Goal: Task Accomplishment & Management: Complete application form

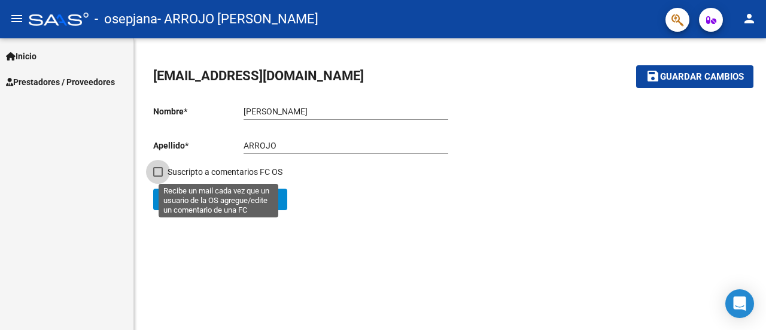
click at [162, 168] on span at bounding box center [158, 172] width 10 height 10
click at [158, 177] on input "Suscripto a comentarios FC OS" at bounding box center [157, 177] width 1 height 1
checkbox input "true"
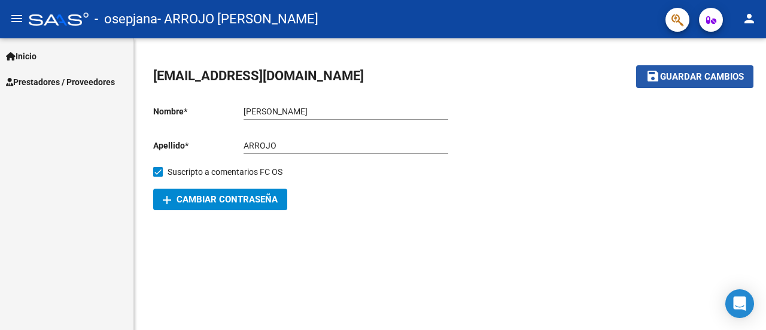
click at [702, 82] on span "Guardar cambios" at bounding box center [702, 77] width 84 height 11
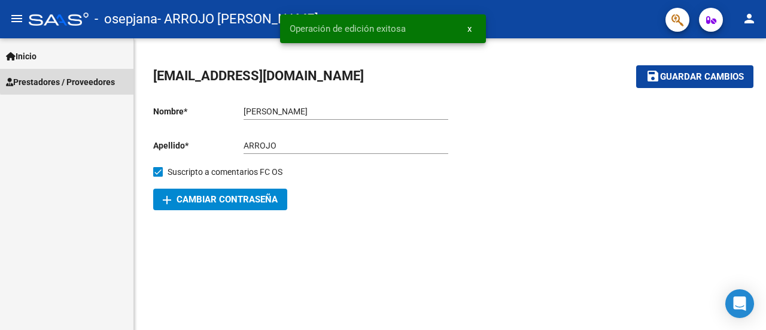
click at [77, 74] on link "Prestadores / Proveedores" at bounding box center [67, 82] width 134 height 26
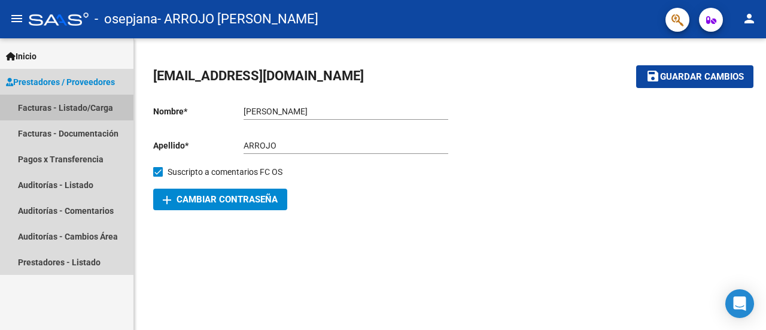
click at [84, 104] on link "Facturas - Listado/Carga" at bounding box center [67, 108] width 134 height 26
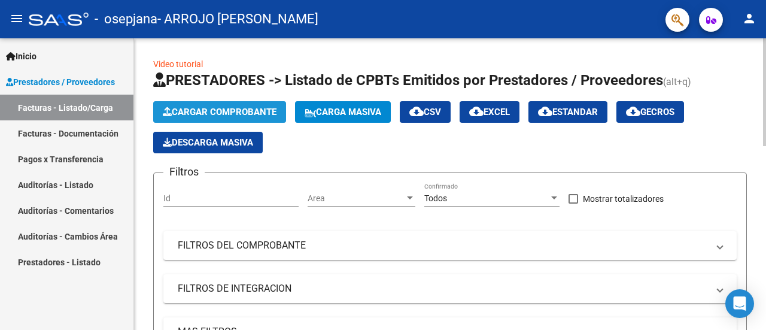
click at [260, 115] on span "Cargar Comprobante" at bounding box center [220, 112] width 114 height 11
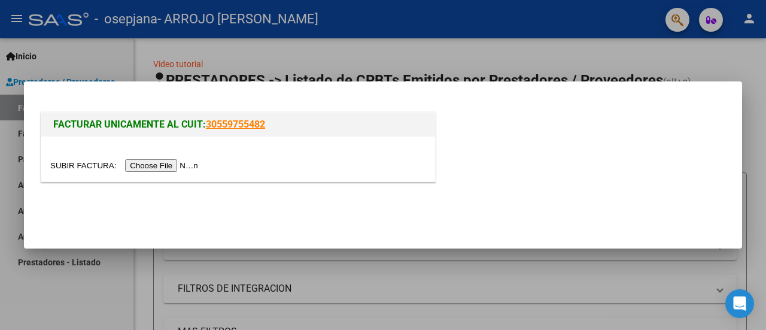
click at [171, 160] on input "file" at bounding box center [125, 165] width 151 height 13
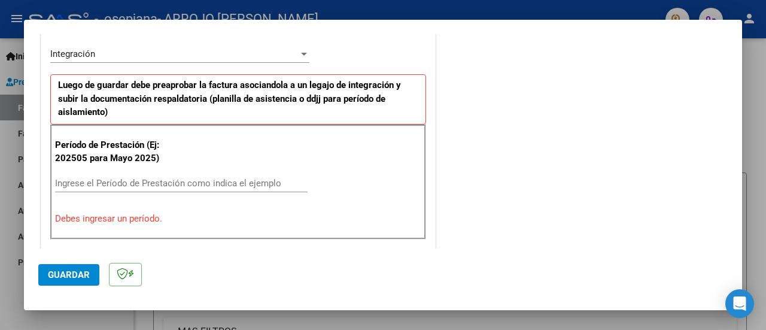
scroll to position [332, 0]
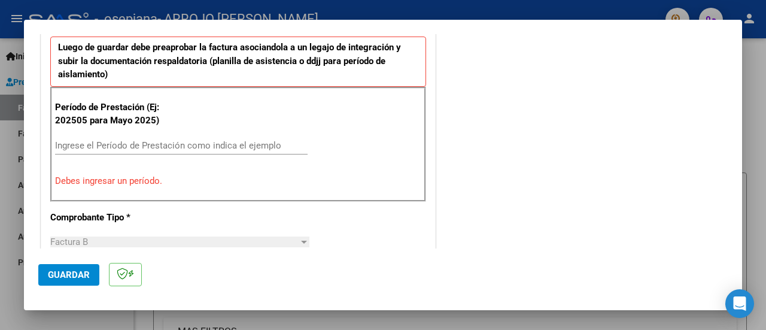
click at [242, 137] on div "Ingrese el Período de Prestación como indica el ejemplo" at bounding box center [181, 146] width 253 height 18
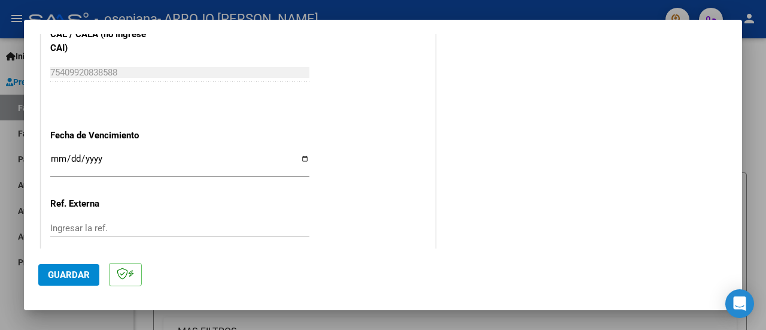
scroll to position [796, 0]
type input "202509"
click at [301, 163] on input "Ingresar la fecha" at bounding box center [179, 161] width 259 height 19
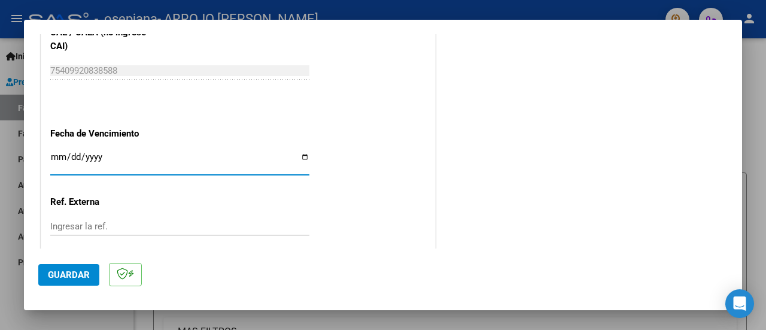
click at [299, 158] on input "Ingresar la fecha" at bounding box center [179, 161] width 259 height 19
click at [302, 162] on input "[DATE]" at bounding box center [179, 161] width 259 height 19
click at [302, 157] on input "[DATE]" at bounding box center [179, 161] width 259 height 19
type input "2025-10-16"
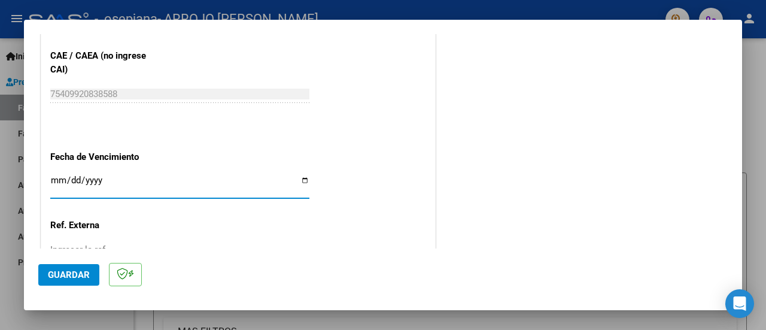
scroll to position [863, 0]
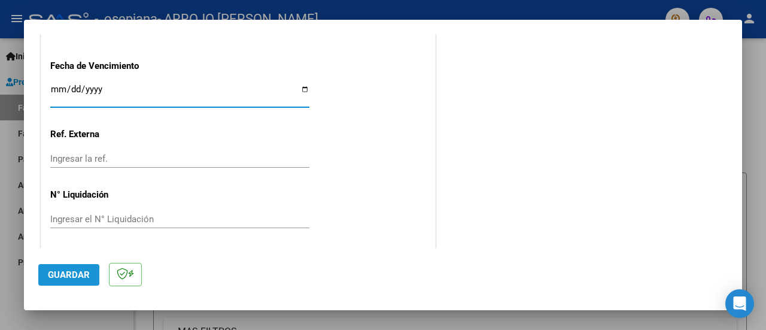
click at [71, 273] on span "Guardar" at bounding box center [69, 274] width 42 height 11
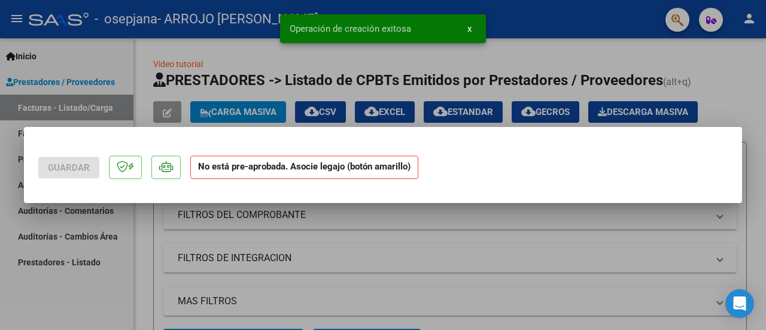
scroll to position [0, 0]
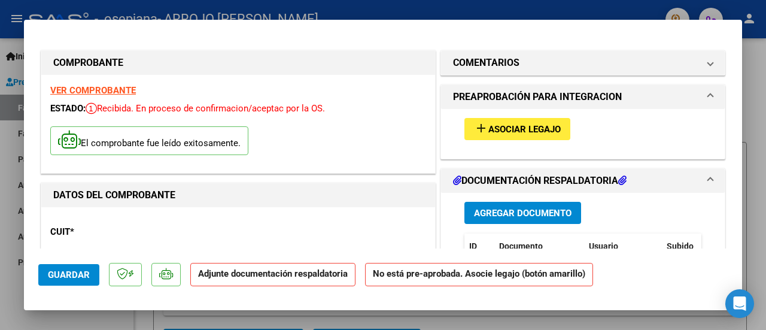
click at [474, 134] on mat-icon "add" at bounding box center [481, 128] width 14 height 14
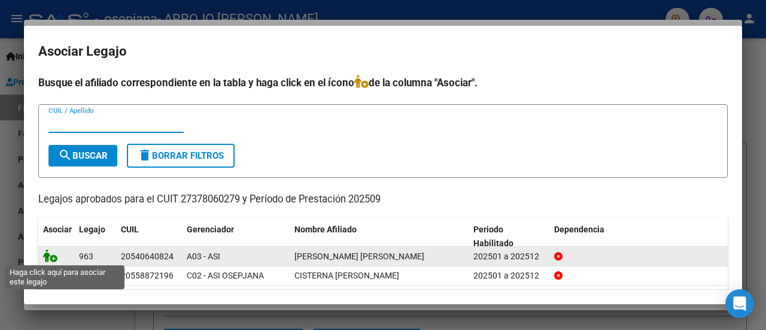
click at [51, 258] on icon at bounding box center [50, 255] width 14 height 13
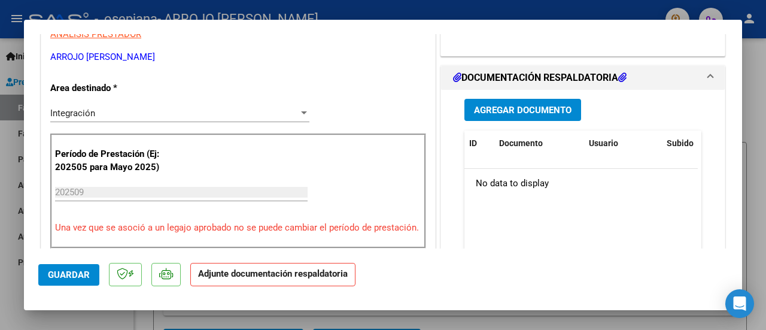
scroll to position [265, 0]
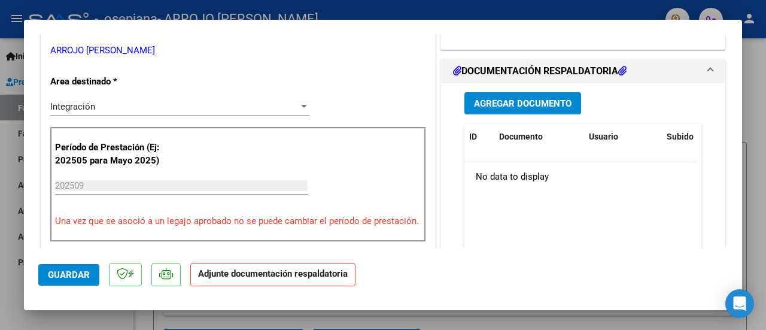
click at [564, 101] on span "Agregar Documento" at bounding box center [523, 103] width 98 height 11
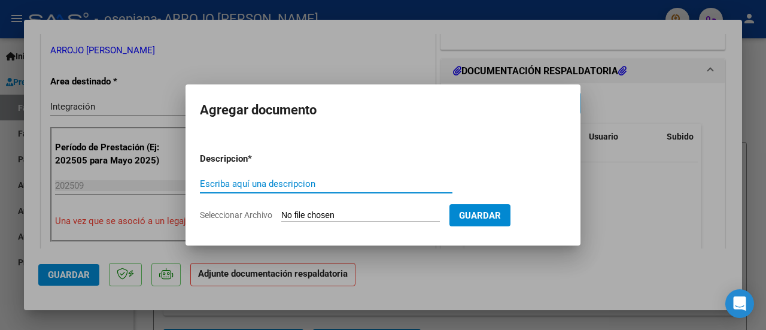
click at [289, 180] on input "Escriba aquí una descripcion" at bounding box center [326, 183] width 253 height 11
type input "Planilla de asistencia"
click at [307, 211] on input "Seleccionar Archivo" at bounding box center [360, 215] width 159 height 11
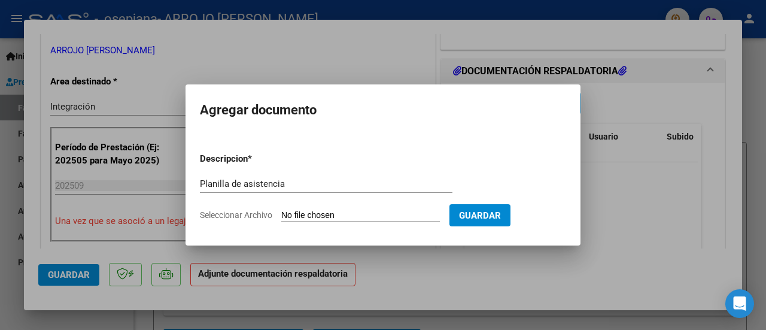
type input "C:\fakepath\Septiembre.pdf"
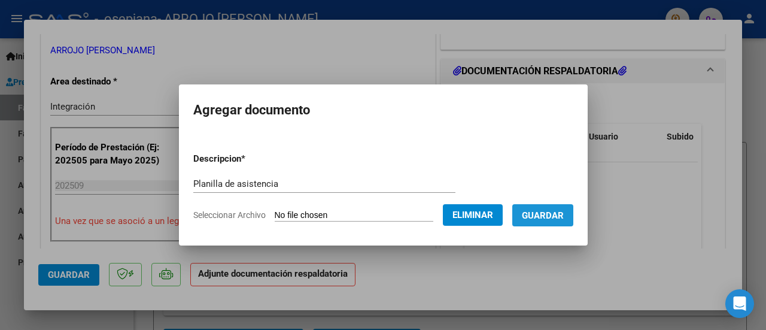
click at [574, 221] on button "Guardar" at bounding box center [543, 215] width 61 height 22
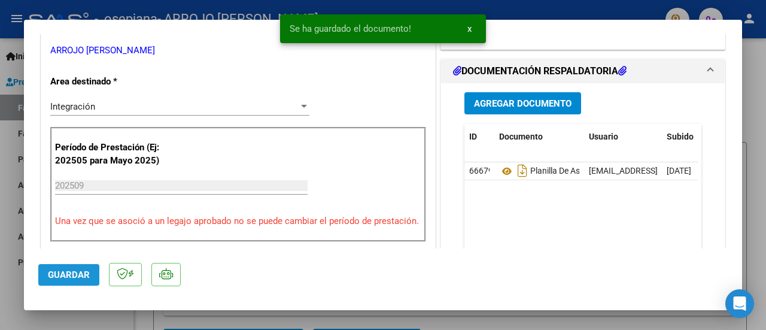
click at [55, 279] on span "Guardar" at bounding box center [69, 274] width 42 height 11
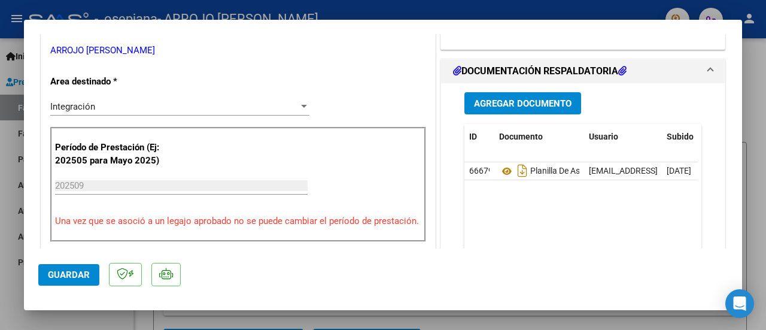
click at [763, 142] on div at bounding box center [383, 165] width 766 height 330
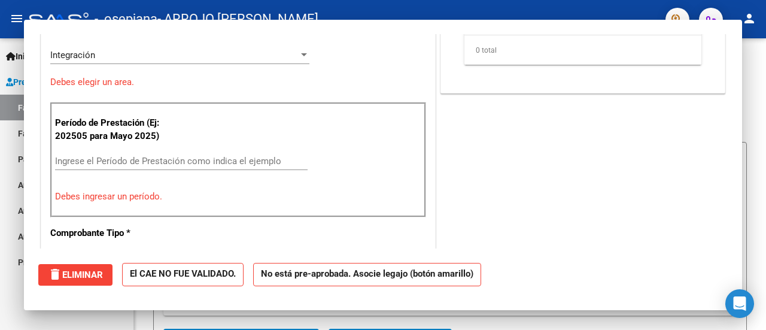
scroll to position [0, 0]
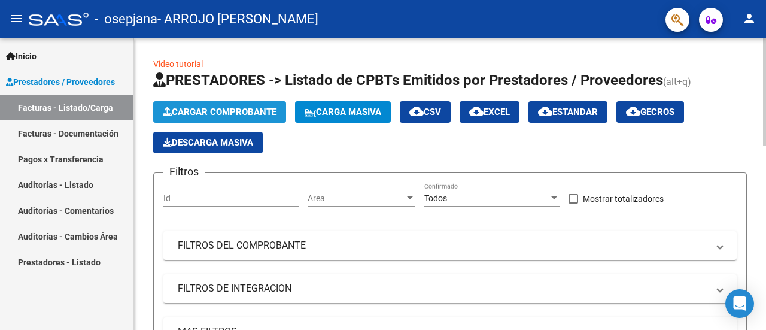
click at [226, 102] on button "Cargar Comprobante" at bounding box center [219, 112] width 133 height 22
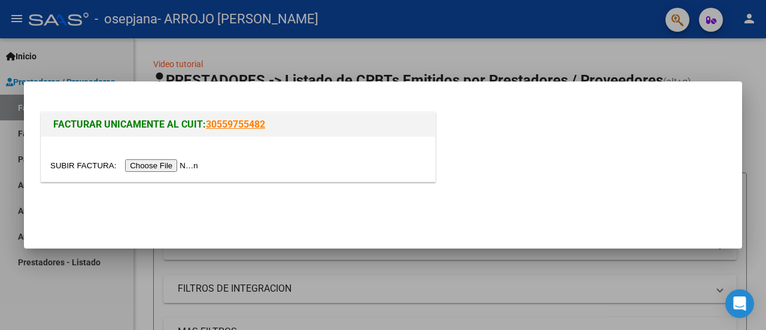
click at [181, 168] on input "file" at bounding box center [125, 165] width 151 height 13
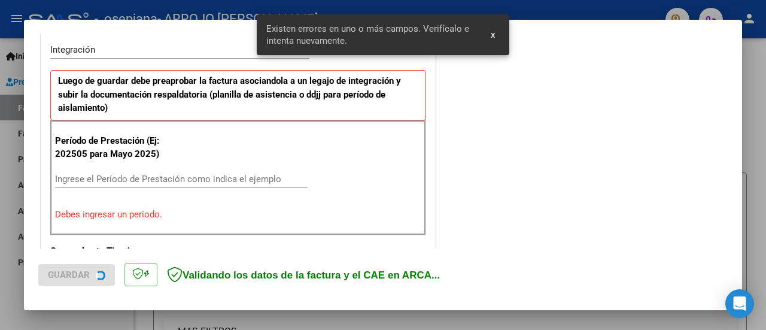
scroll to position [298, 0]
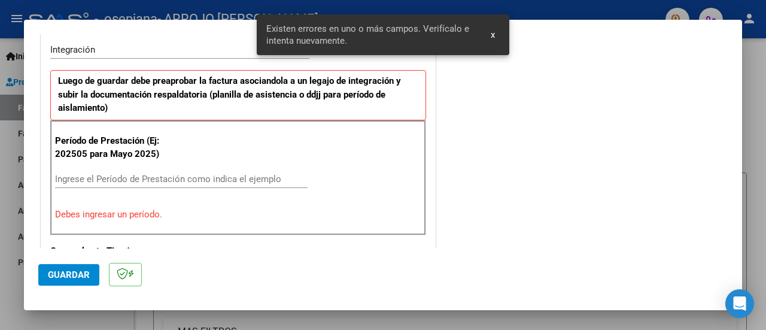
click at [171, 178] on input "Ingrese el Período de Prestación como indica el ejemplo" at bounding box center [181, 179] width 253 height 11
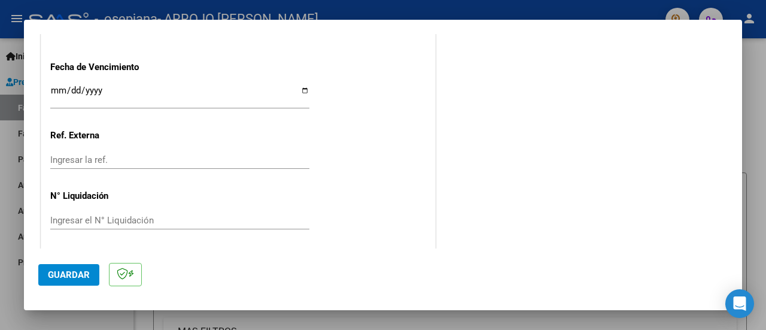
scroll to position [863, 0]
type input "202509"
click at [299, 84] on input "Ingresar la fecha" at bounding box center [179, 93] width 259 height 19
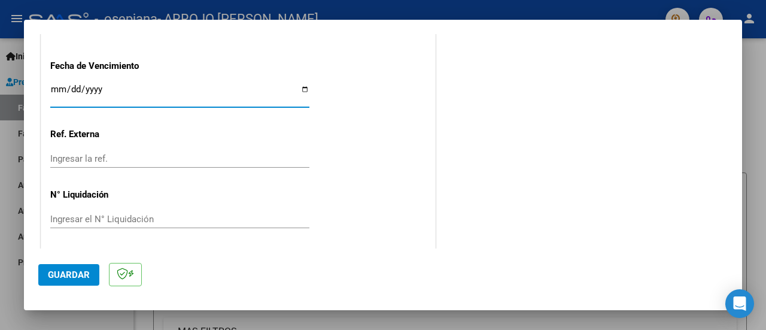
type input "2025-10-16"
click at [50, 266] on button "Guardar" at bounding box center [68, 275] width 61 height 22
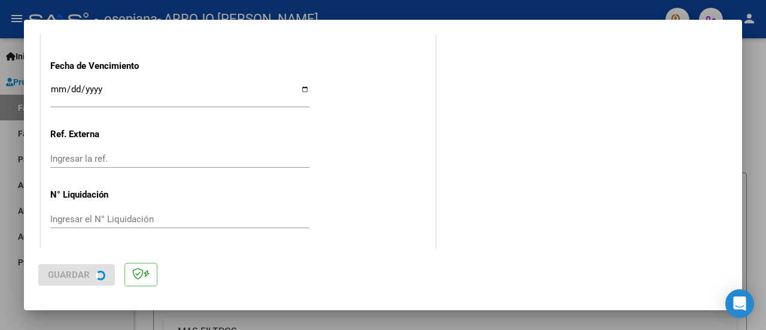
scroll to position [0, 0]
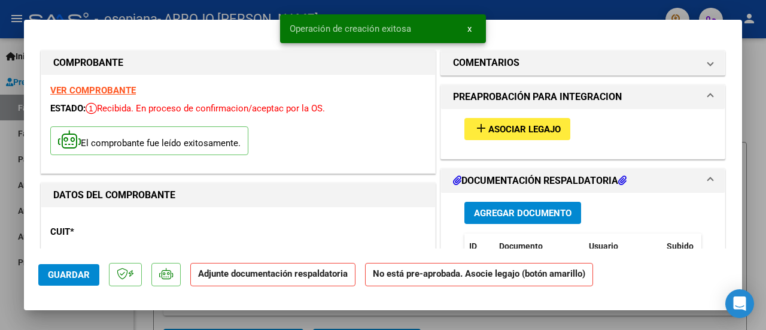
click at [495, 125] on span "Asociar Legajo" at bounding box center [525, 129] width 72 height 11
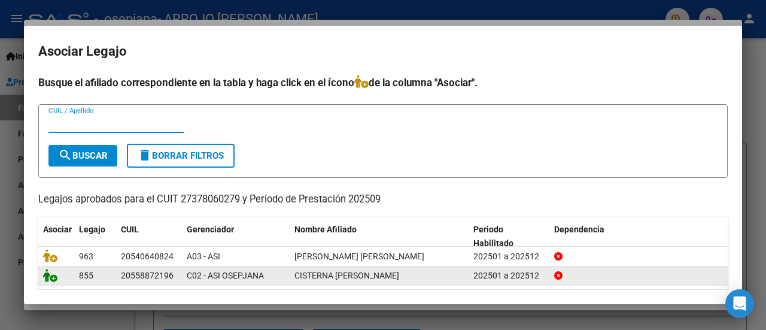
click at [53, 276] on icon at bounding box center [50, 275] width 14 height 13
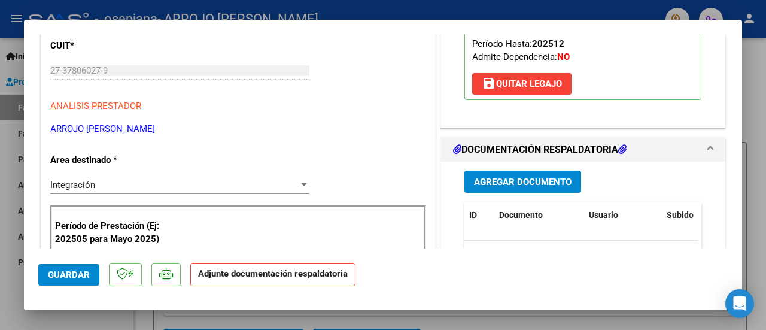
scroll to position [189, 0]
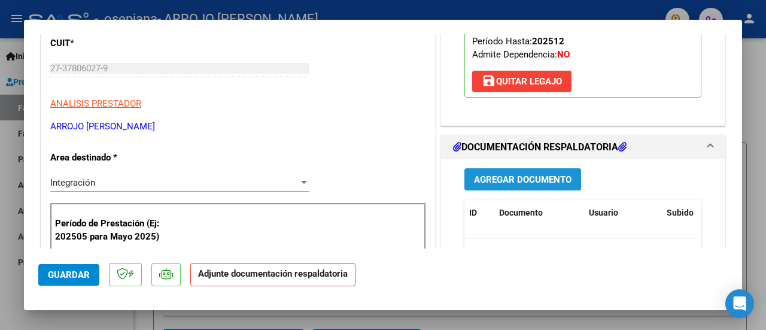
click at [528, 184] on button "Agregar Documento" at bounding box center [523, 179] width 117 height 22
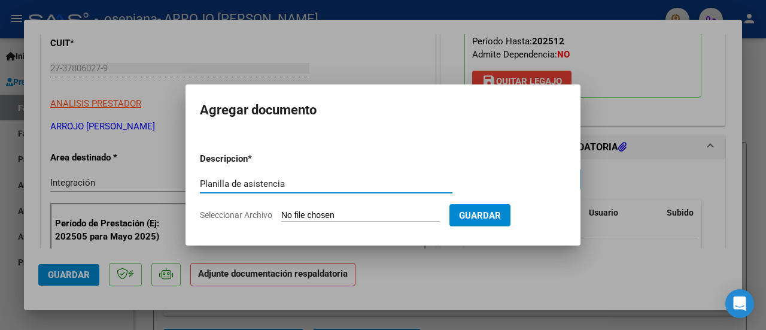
type input "Planilla de asistencia"
click at [351, 217] on input "Seleccionar Archivo" at bounding box center [360, 215] width 159 height 11
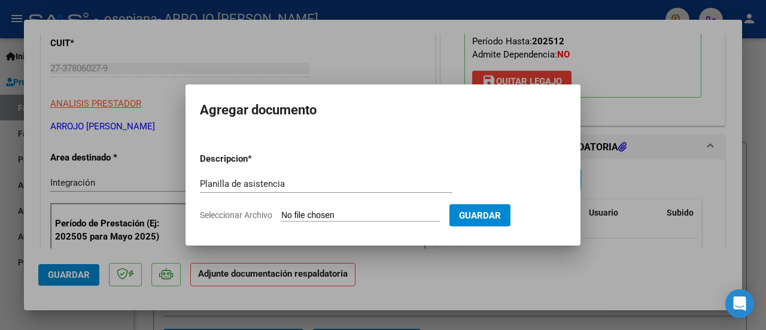
type input "C:\fakepath\Septiembre.pdf"
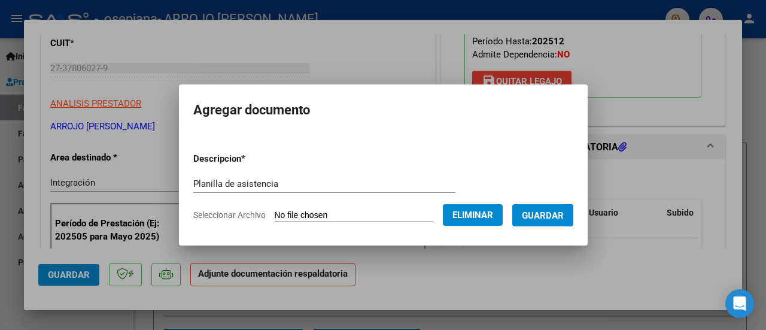
click at [560, 220] on span "Guardar" at bounding box center [543, 215] width 42 height 11
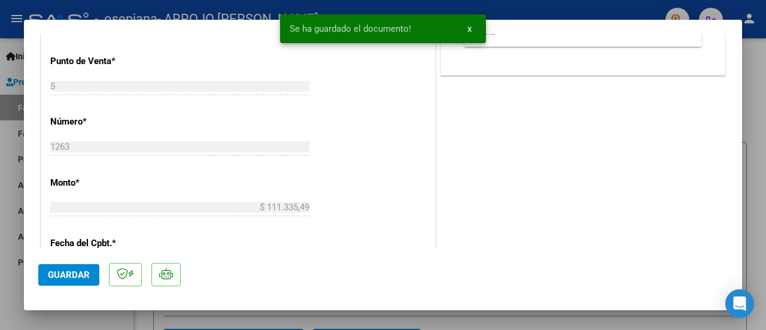
scroll to position [523, 0]
click at [63, 283] on button "Guardar" at bounding box center [68, 275] width 61 height 22
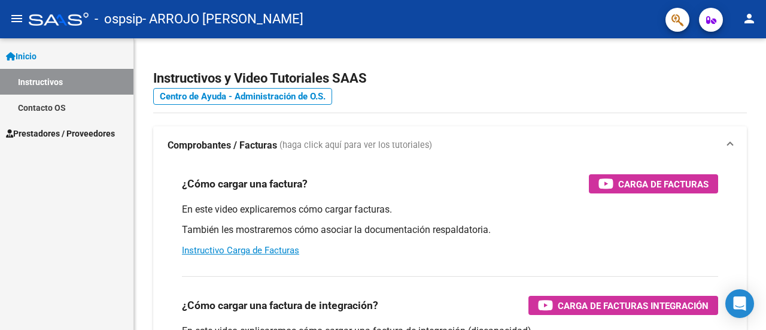
click at [81, 134] on span "Prestadores / Proveedores" at bounding box center [60, 133] width 109 height 13
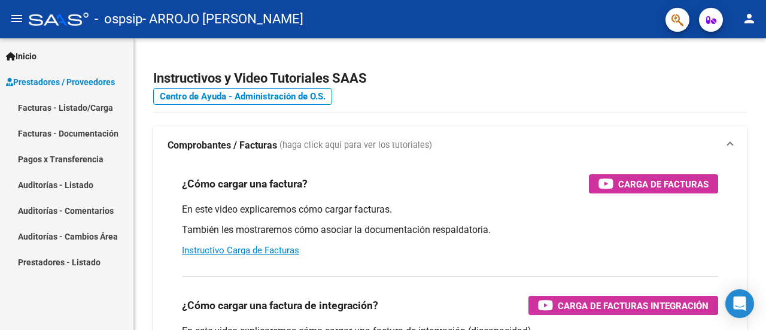
click at [54, 103] on link "Facturas - Listado/Carga" at bounding box center [67, 108] width 134 height 26
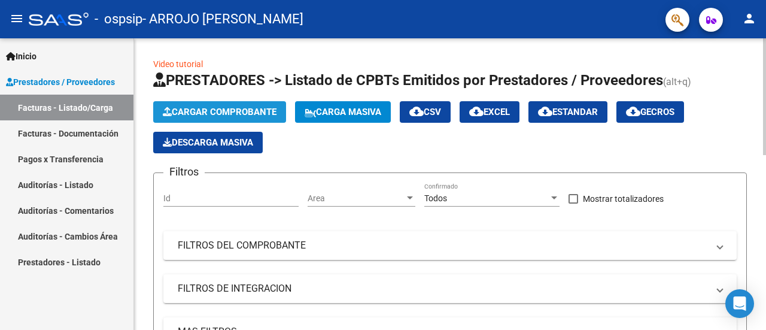
click at [201, 101] on button "Cargar Comprobante" at bounding box center [219, 112] width 133 height 22
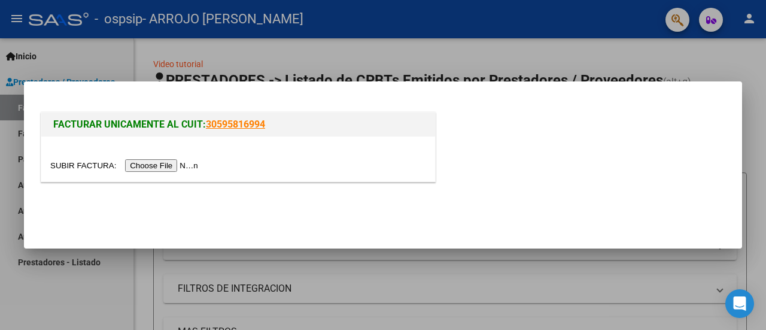
click at [148, 172] on input "file" at bounding box center [125, 165] width 151 height 13
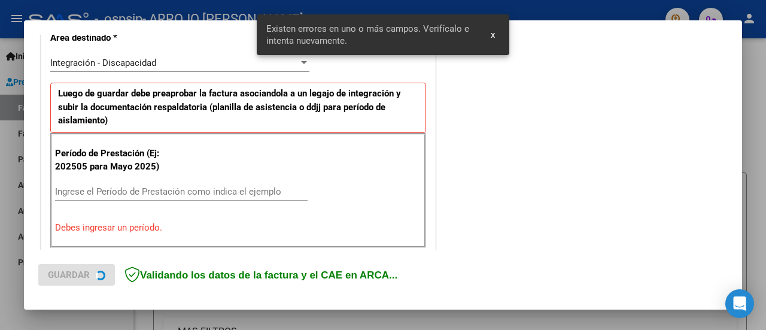
scroll to position [298, 0]
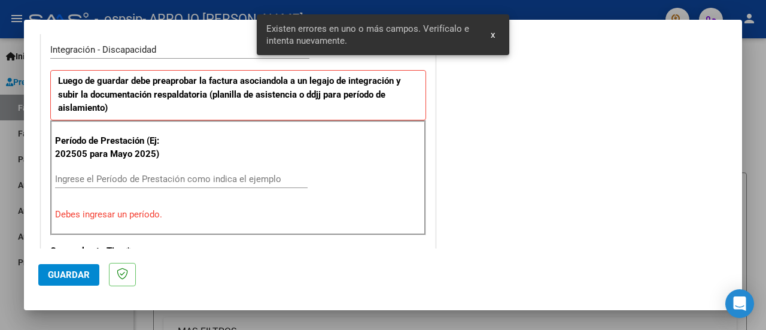
click at [92, 180] on input "Ingrese el Período de Prestación como indica el ejemplo" at bounding box center [181, 179] width 253 height 11
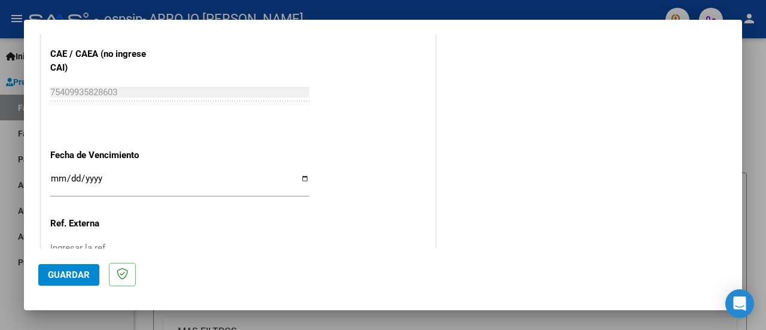
scroll to position [780, 0]
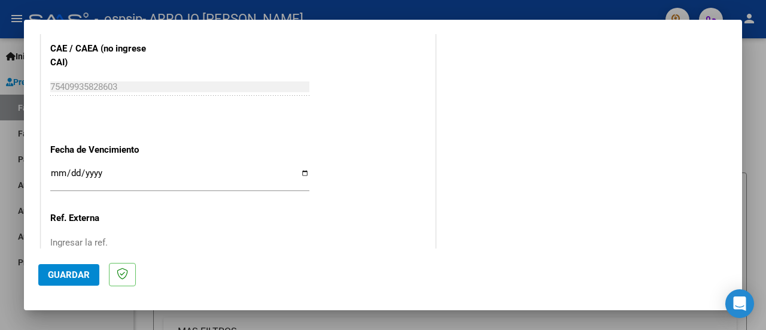
type input "202509"
click at [90, 173] on input "Ingresar la fecha" at bounding box center [179, 177] width 259 height 19
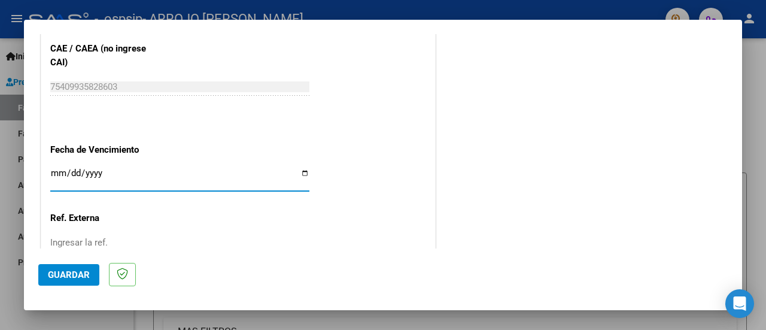
click at [305, 170] on input "Ingresar la fecha" at bounding box center [179, 177] width 259 height 19
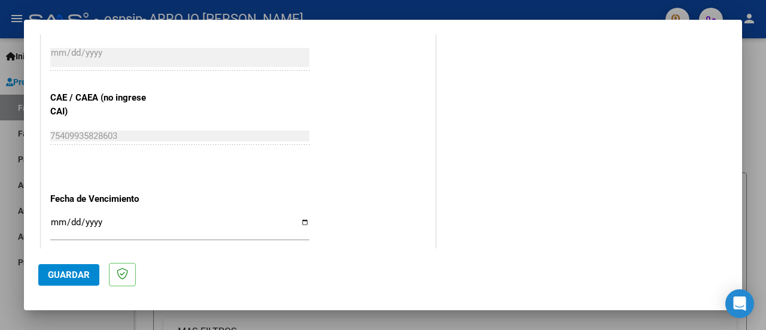
scroll to position [752, 0]
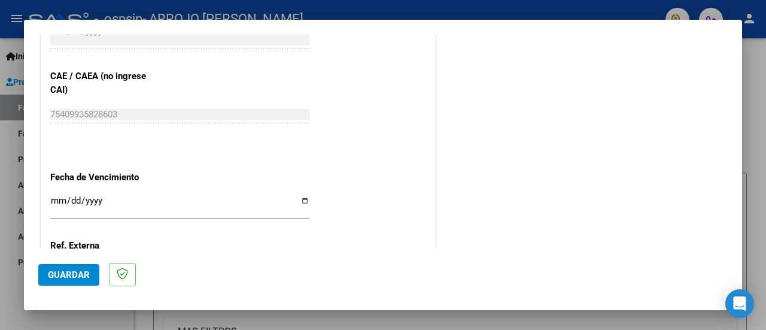
click at [297, 199] on input "Ingresar la fecha" at bounding box center [179, 205] width 259 height 19
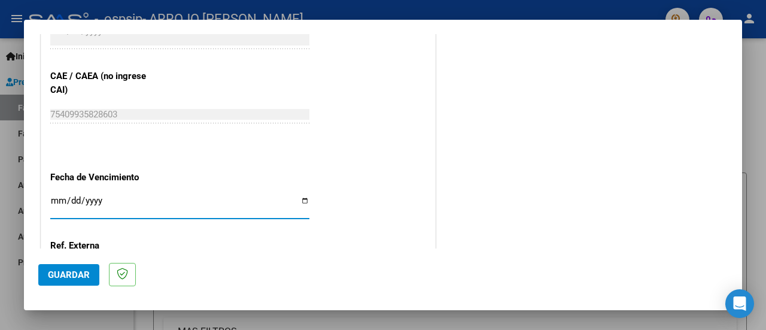
type input "[DATE]"
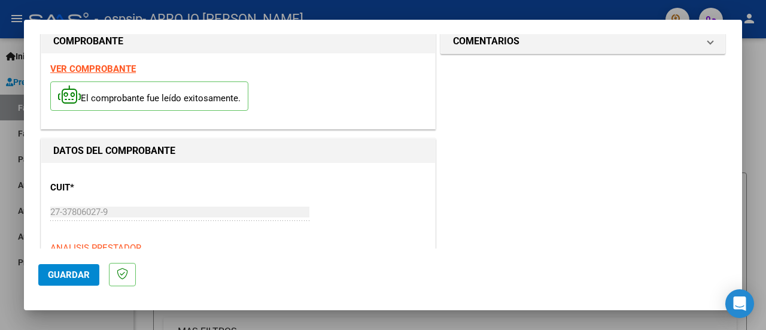
scroll to position [0, 0]
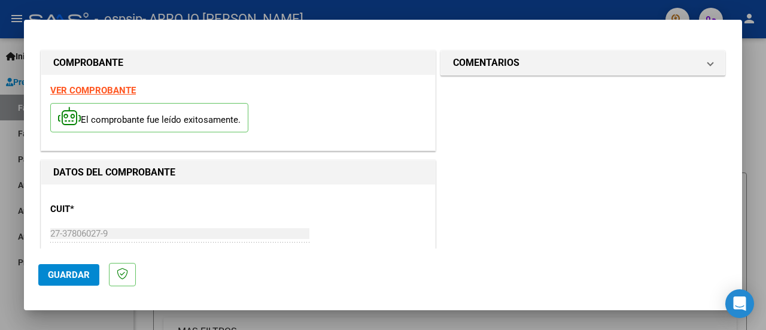
click at [62, 278] on span "Guardar" at bounding box center [69, 274] width 42 height 11
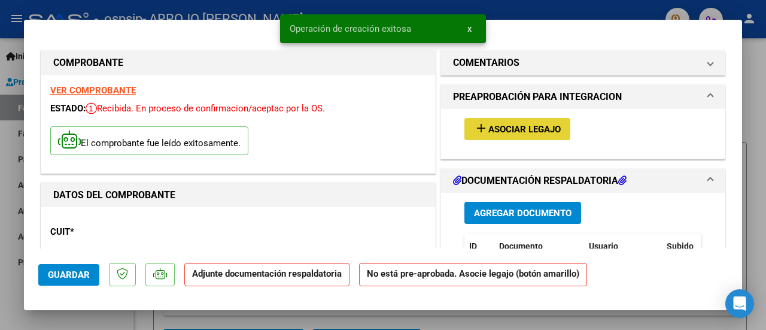
click at [498, 133] on span "Asociar Legajo" at bounding box center [525, 129] width 72 height 11
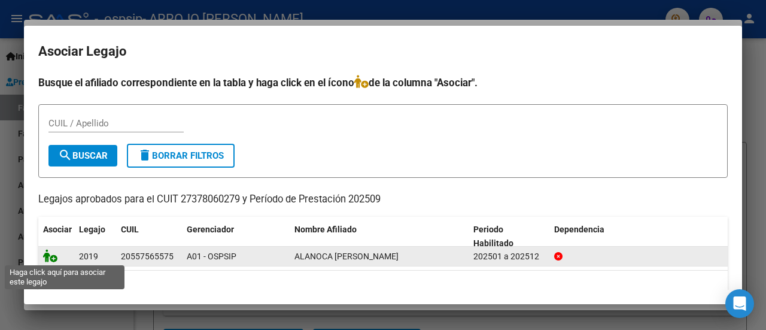
click at [55, 257] on icon at bounding box center [50, 255] width 14 height 13
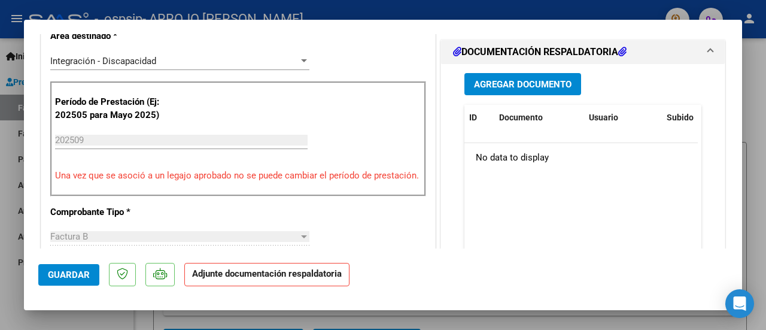
scroll to position [310, 0]
click at [535, 90] on span "Agregar Documento" at bounding box center [523, 84] width 98 height 11
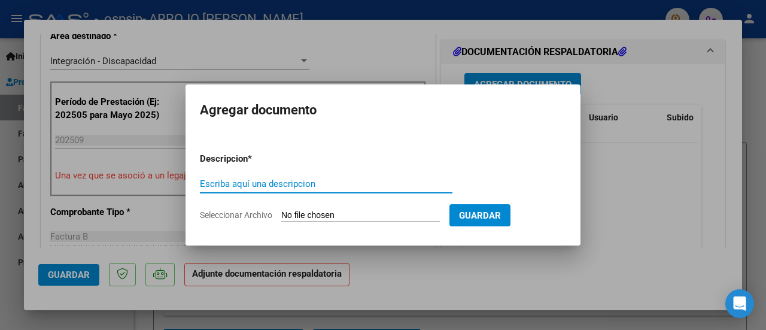
click at [320, 186] on input "Escriba aquí una descripcion" at bounding box center [326, 183] width 253 height 11
type input "Planilla de asistencia"
click at [338, 220] on input "Seleccionar Archivo" at bounding box center [360, 215] width 159 height 11
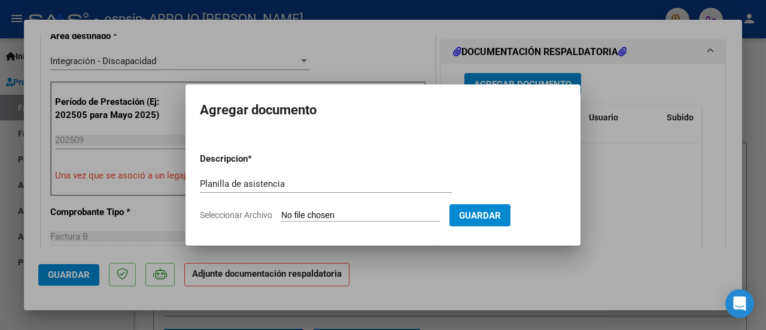
type input "C:\fakepath\Septiembre.pdf"
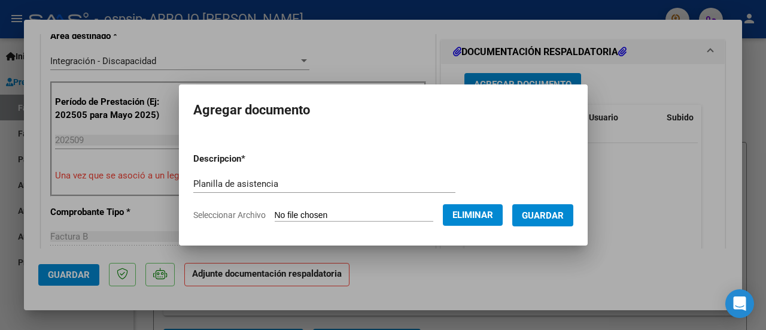
click at [561, 219] on span "Guardar" at bounding box center [543, 215] width 42 height 11
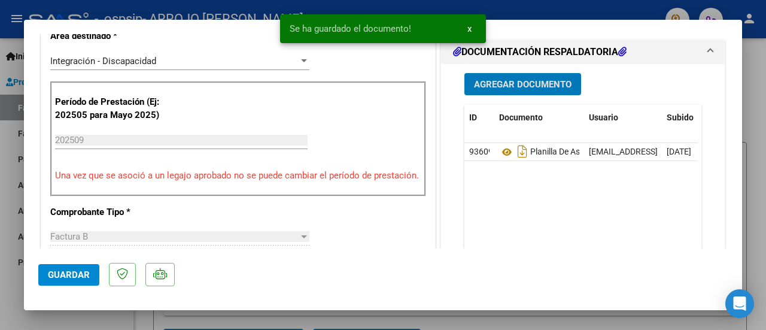
click at [53, 274] on span "Guardar" at bounding box center [69, 274] width 42 height 11
click at [764, 141] on div at bounding box center [383, 165] width 766 height 330
type input "$ 0,00"
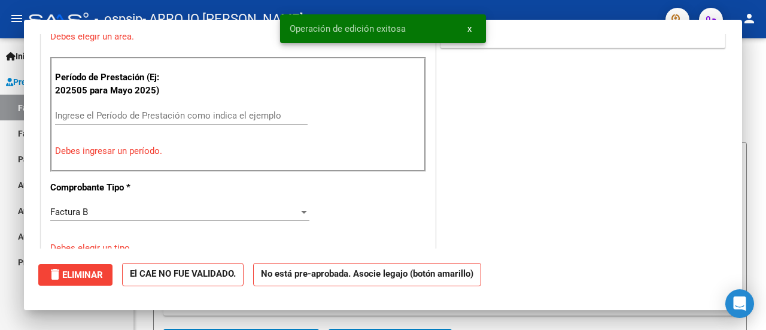
scroll to position [259, 0]
